Goal: Information Seeking & Learning: Learn about a topic

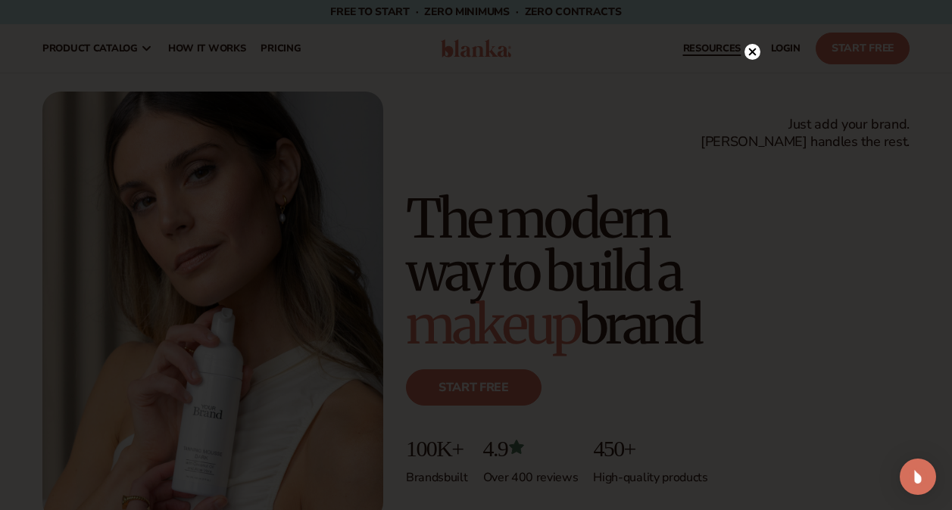
drag, startPoint x: 747, startPoint y: 56, endPoint x: 686, endPoint y: 70, distance: 63.0
click at [747, 56] on circle at bounding box center [752, 52] width 16 height 16
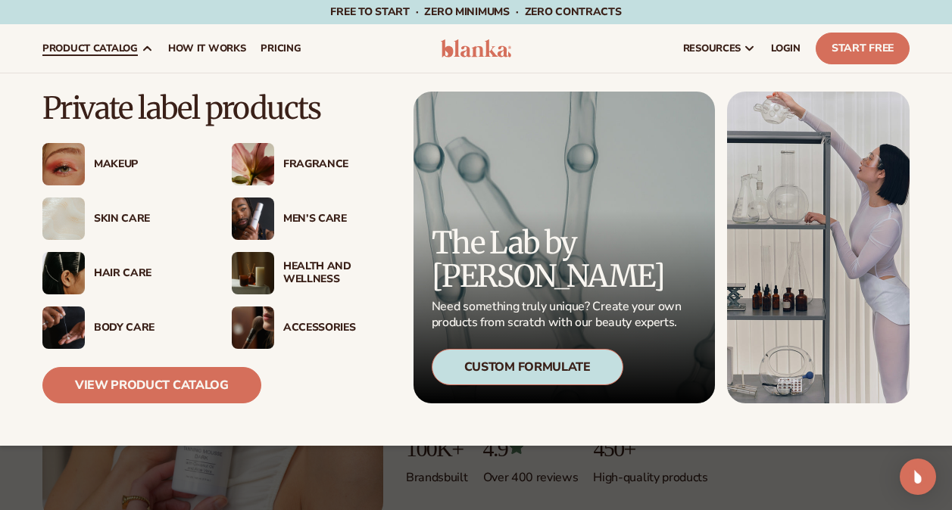
click at [113, 159] on div "Makeup" at bounding box center [148, 164] width 108 height 13
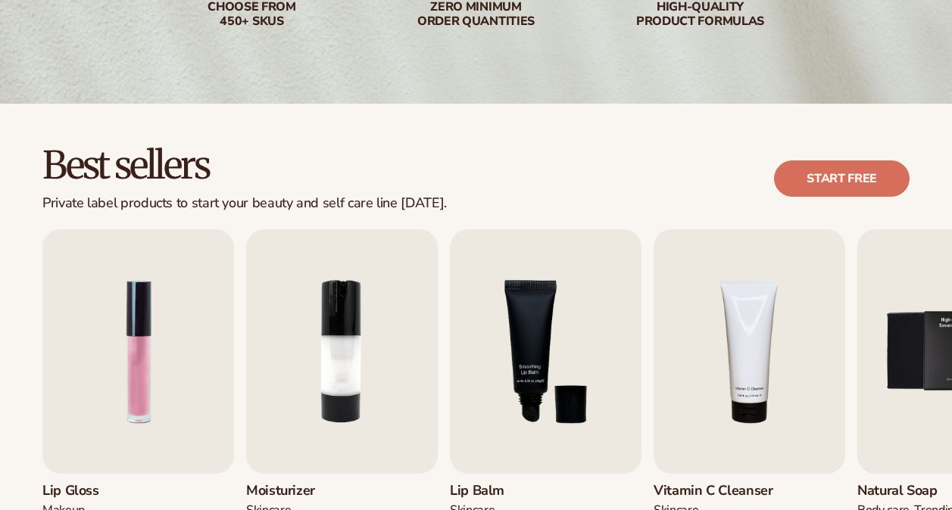
scroll to position [379, 0]
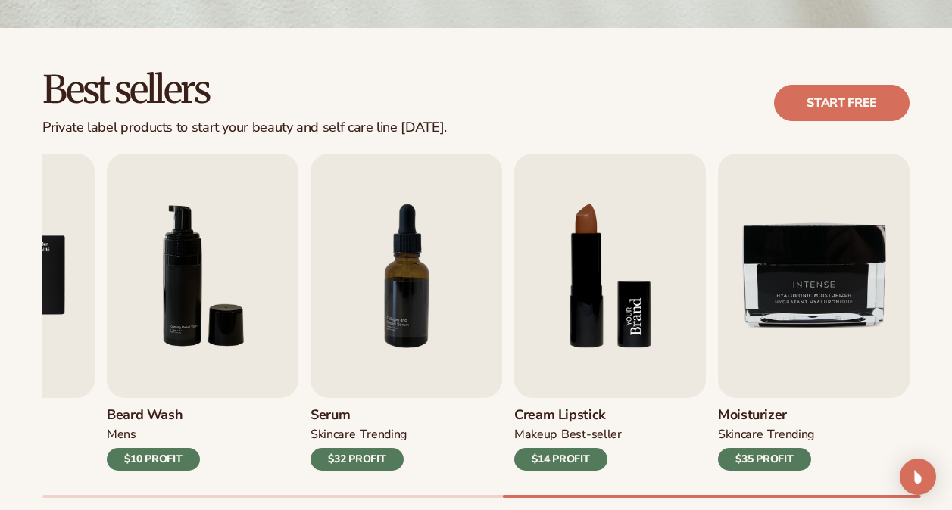
click at [588, 295] on img "8 / 9" at bounding box center [610, 276] width 192 height 245
click at [584, 341] on img "8 / 9" at bounding box center [610, 276] width 192 height 245
click at [565, 424] on h3 "Cream Lipstick" at bounding box center [568, 415] width 108 height 17
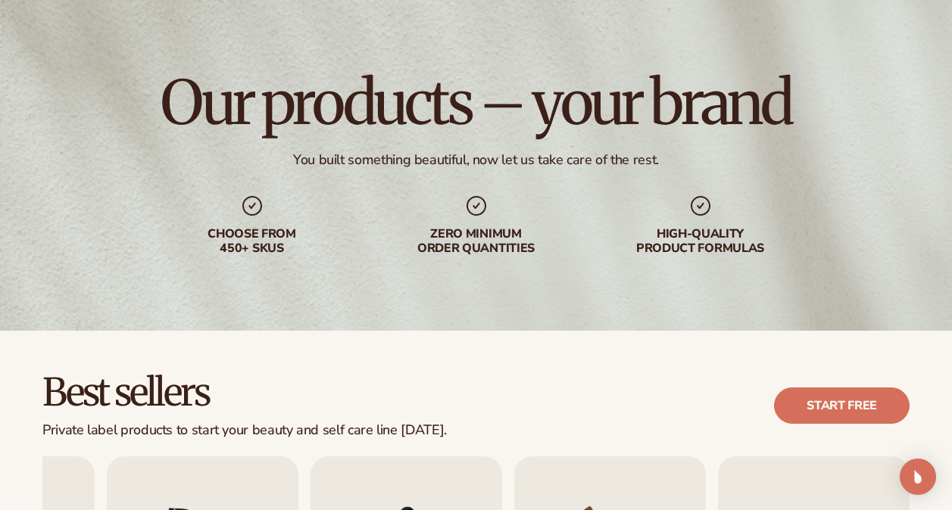
scroll to position [0, 0]
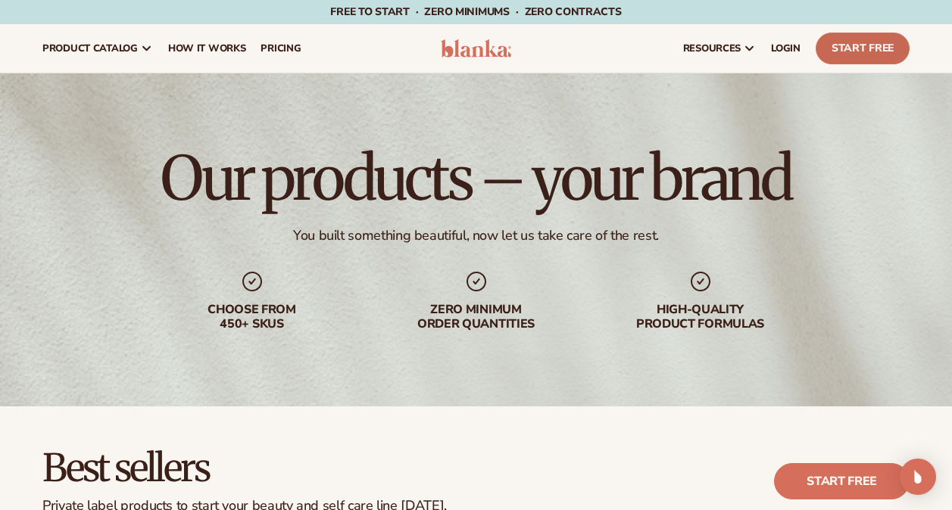
click at [883, 51] on link "Start Free" at bounding box center [862, 49] width 94 height 32
